Goal: Task Accomplishment & Management: Manage account settings

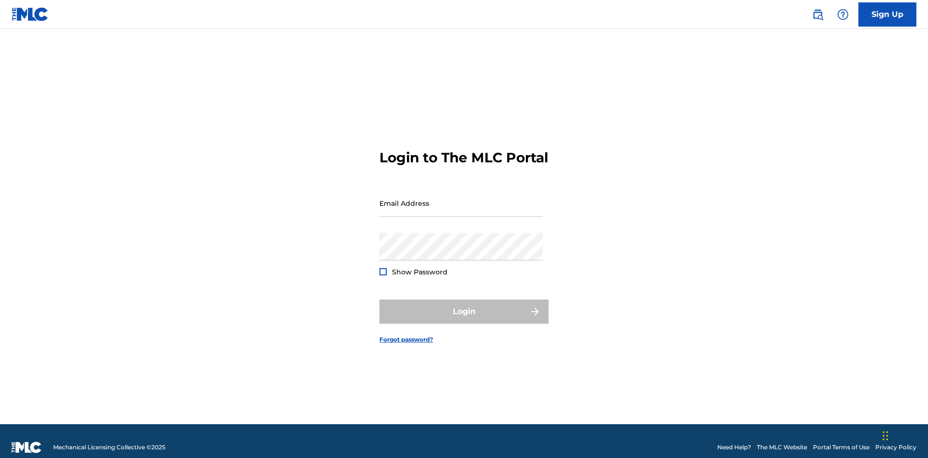
scroll to position [13, 0]
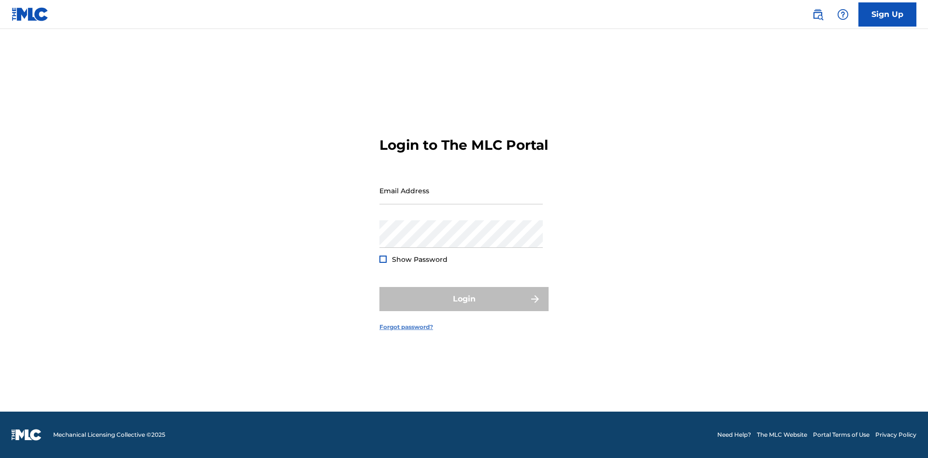
click at [407, 332] on link "Forgot password?" at bounding box center [407, 327] width 54 height 9
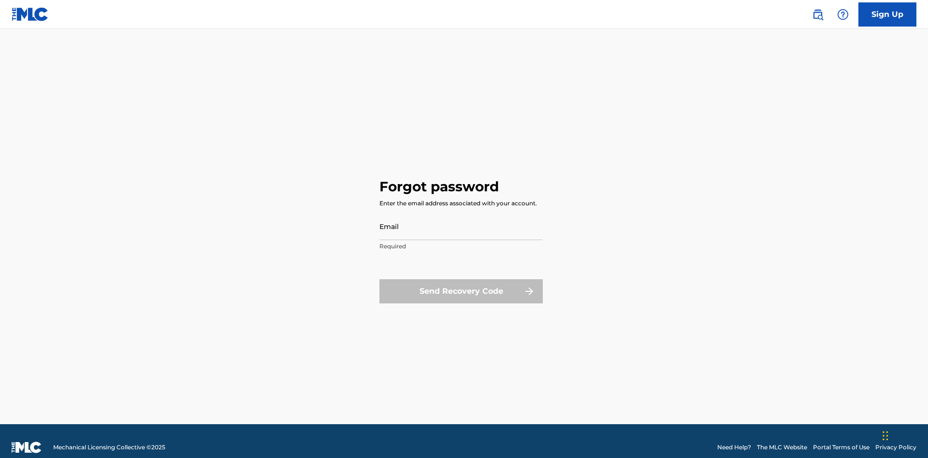
scroll to position [13, 0]
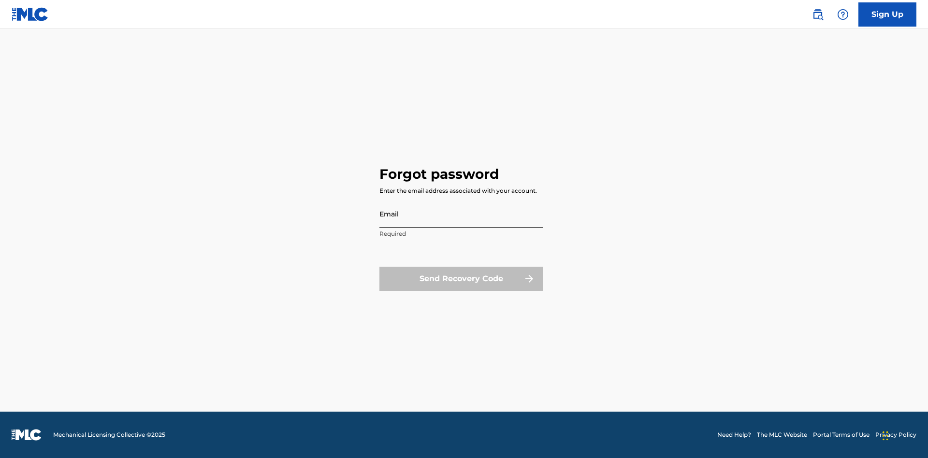
click at [461, 214] on input "Email" at bounding box center [461, 214] width 163 height 28
type input "66375179-3ffc-4914-b887-3987c3007b8a@mailslurp.net"
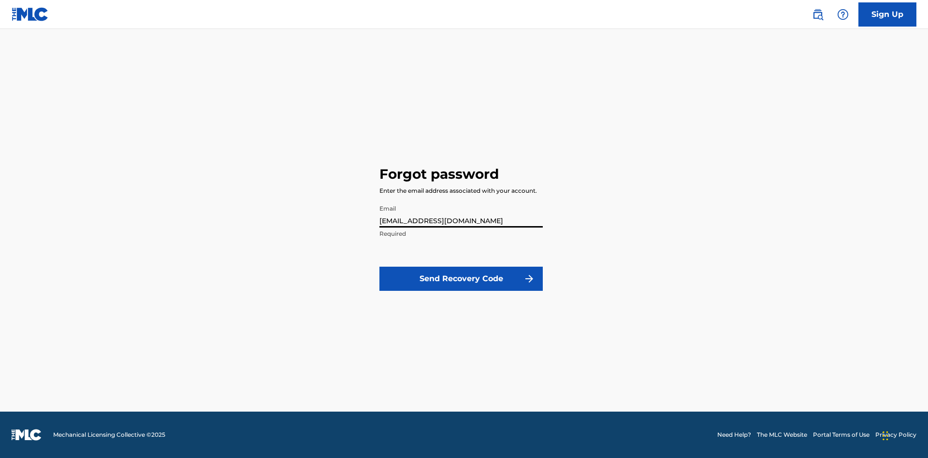
scroll to position [0, 25]
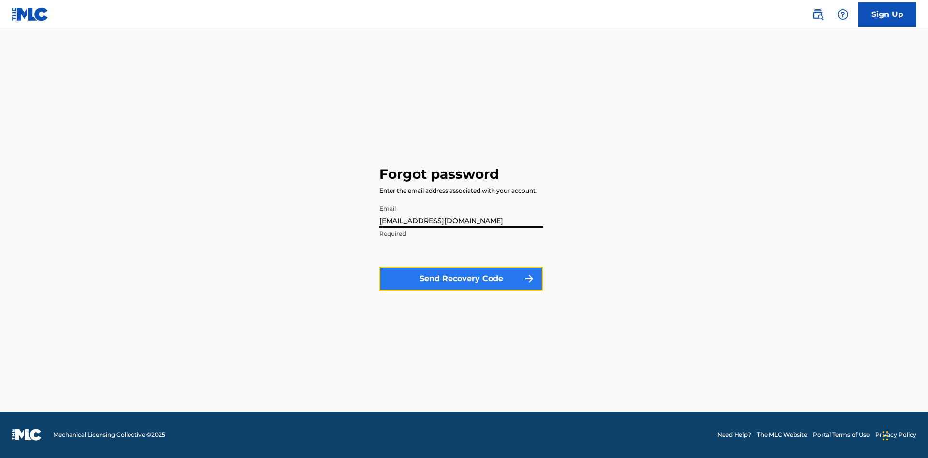
click at [461, 278] on button "Send Recovery Code" at bounding box center [461, 279] width 163 height 24
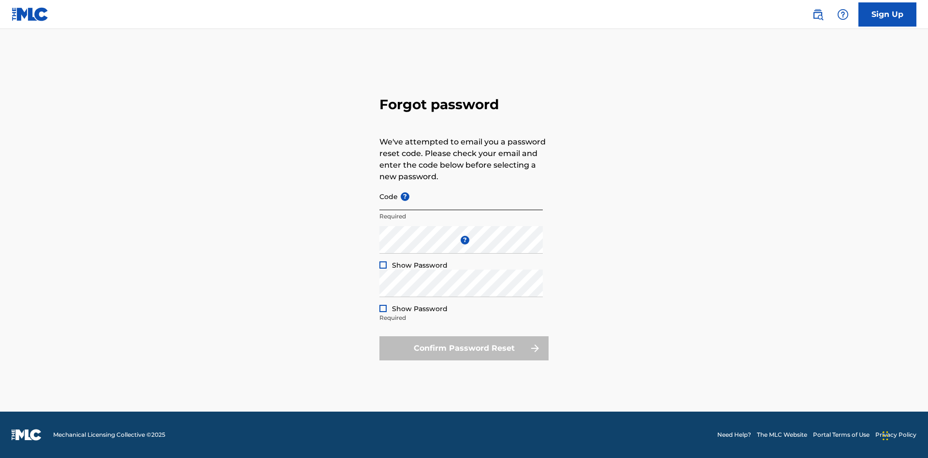
click at [461, 196] on input "Code ?" at bounding box center [461, 197] width 163 height 28
type input "FP_2373bd0f79a292284c5f045a678a"
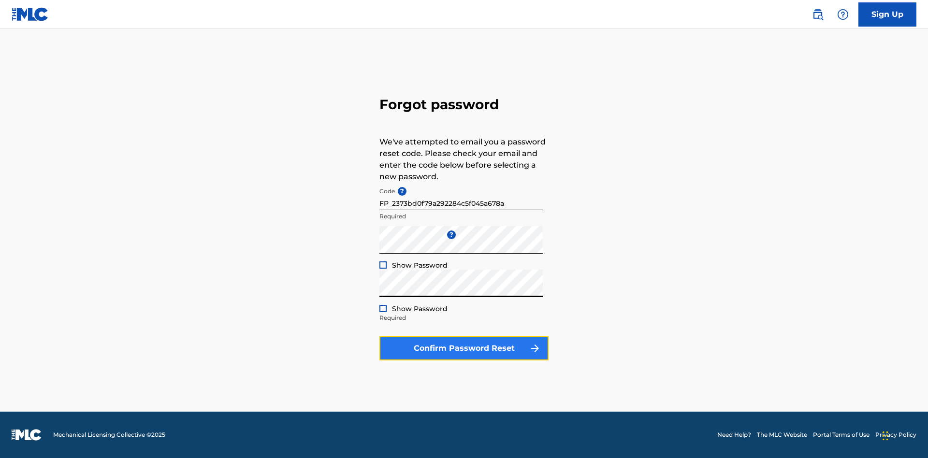
click at [464, 348] on button "Confirm Password Reset" at bounding box center [464, 349] width 169 height 24
